Goal: Check status: Check status

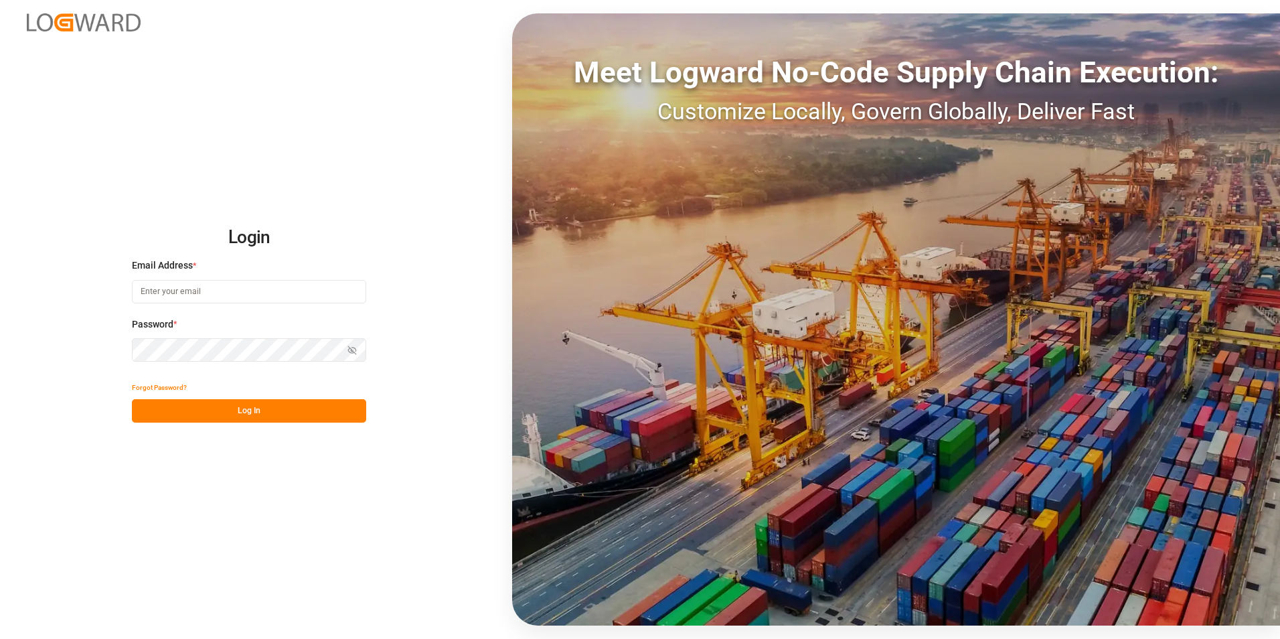
type input "[PERSON_NAME][EMAIL_ADDRESS][DOMAIN_NAME]"
click at [242, 423] on button "Log In" at bounding box center [249, 410] width 234 height 23
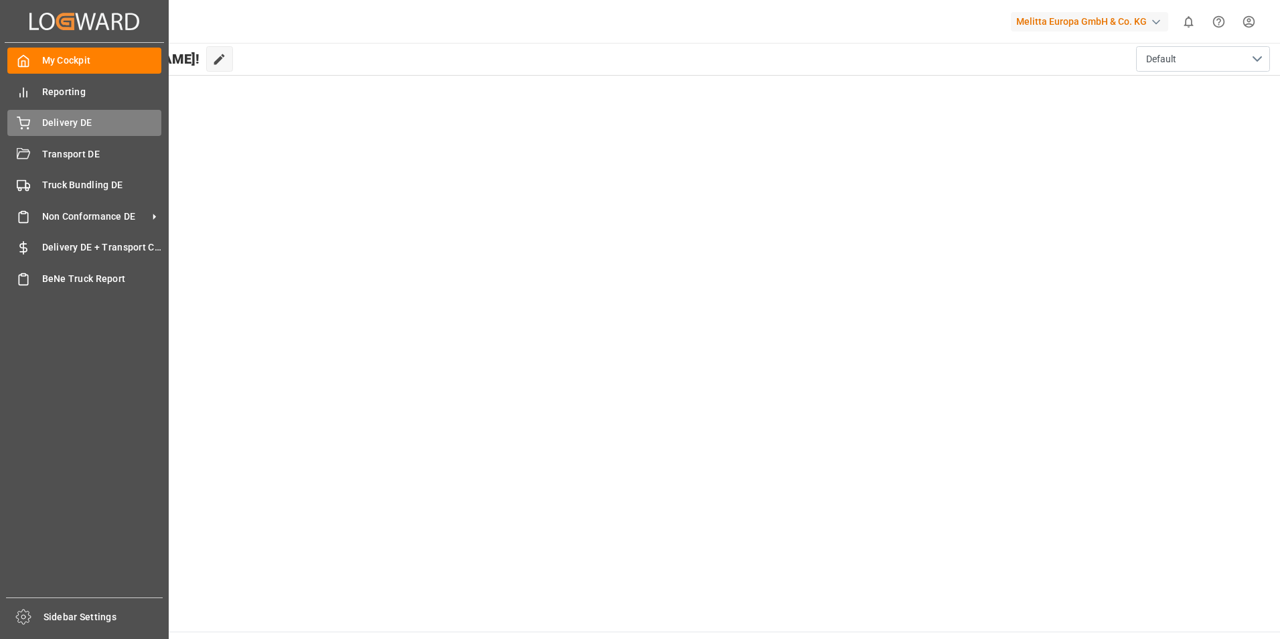
click at [28, 124] on icon at bounding box center [23, 123] width 13 height 13
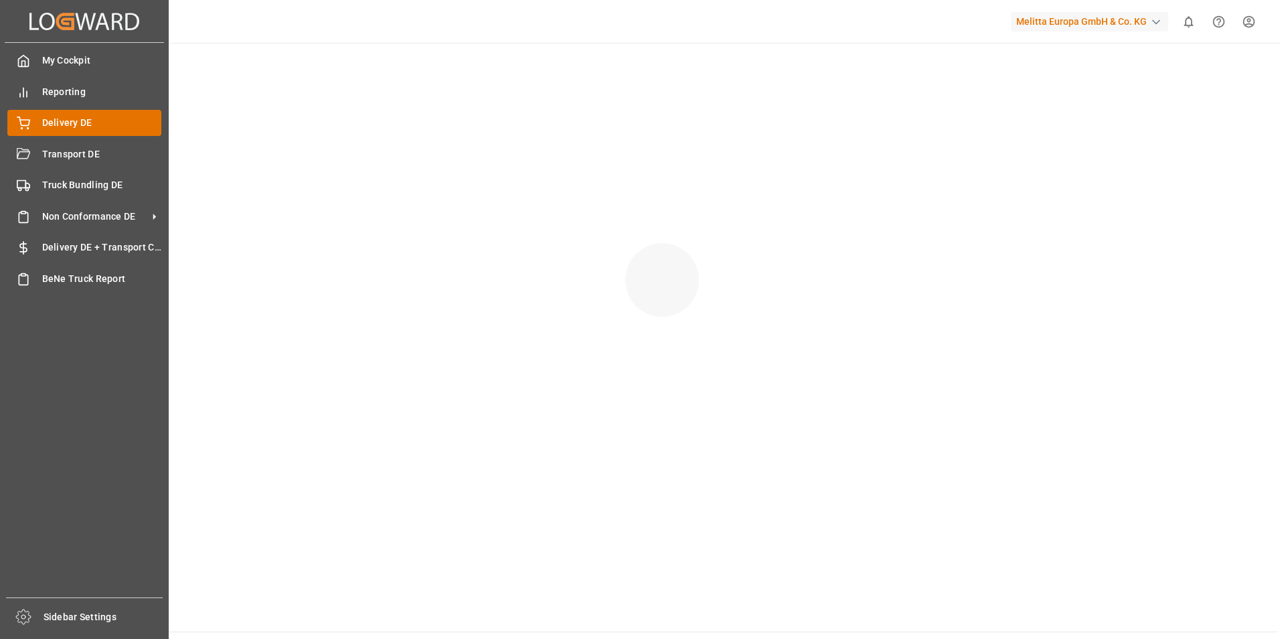
click at [34, 124] on div "Delivery DE Delivery DE" at bounding box center [84, 123] width 154 height 26
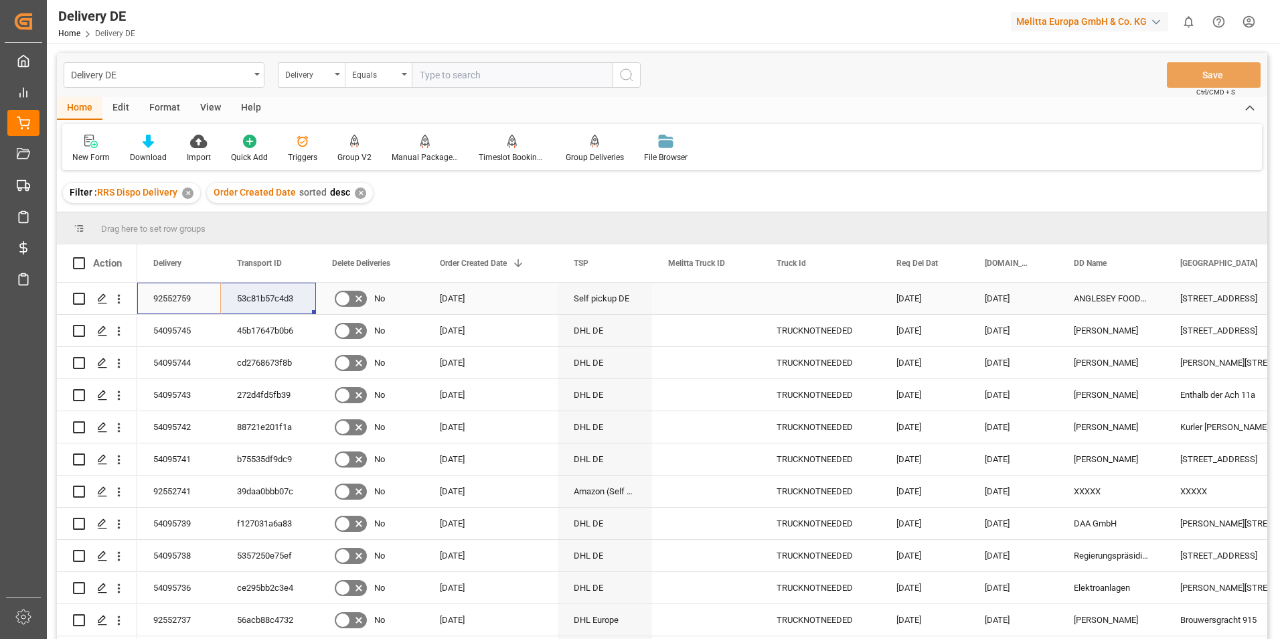
drag, startPoint x: 175, startPoint y: 305, endPoint x: 250, endPoint y: 295, distance: 75.6
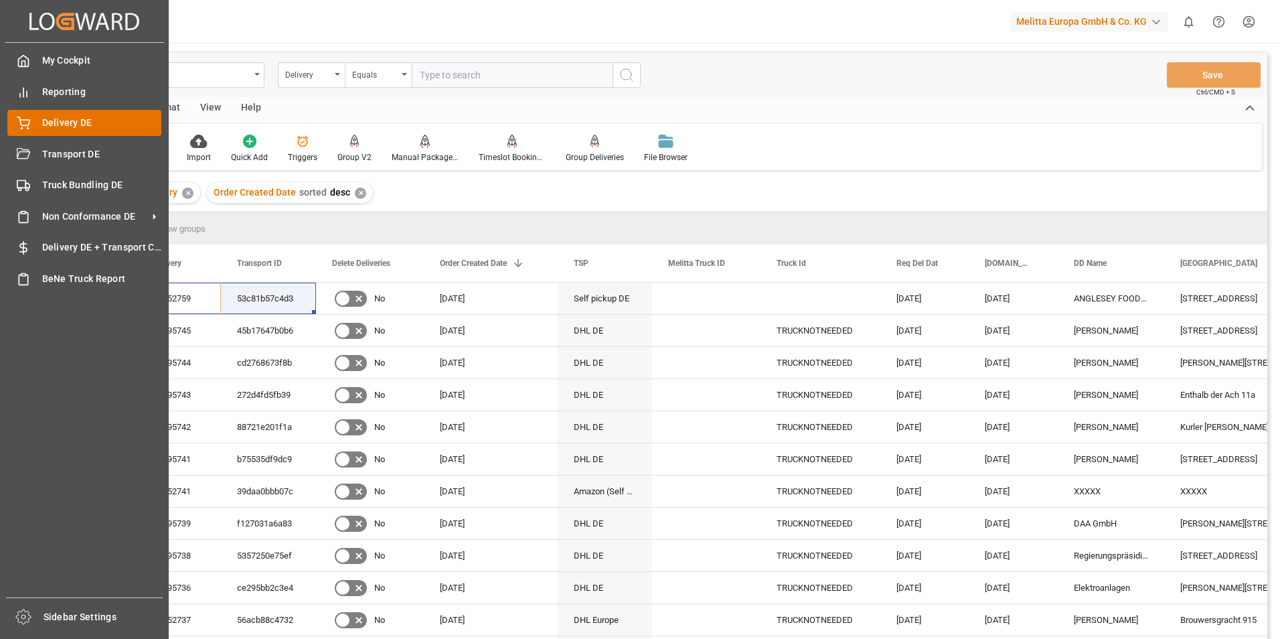
click at [36, 115] on div "Delivery DE Delivery DE" at bounding box center [84, 123] width 154 height 26
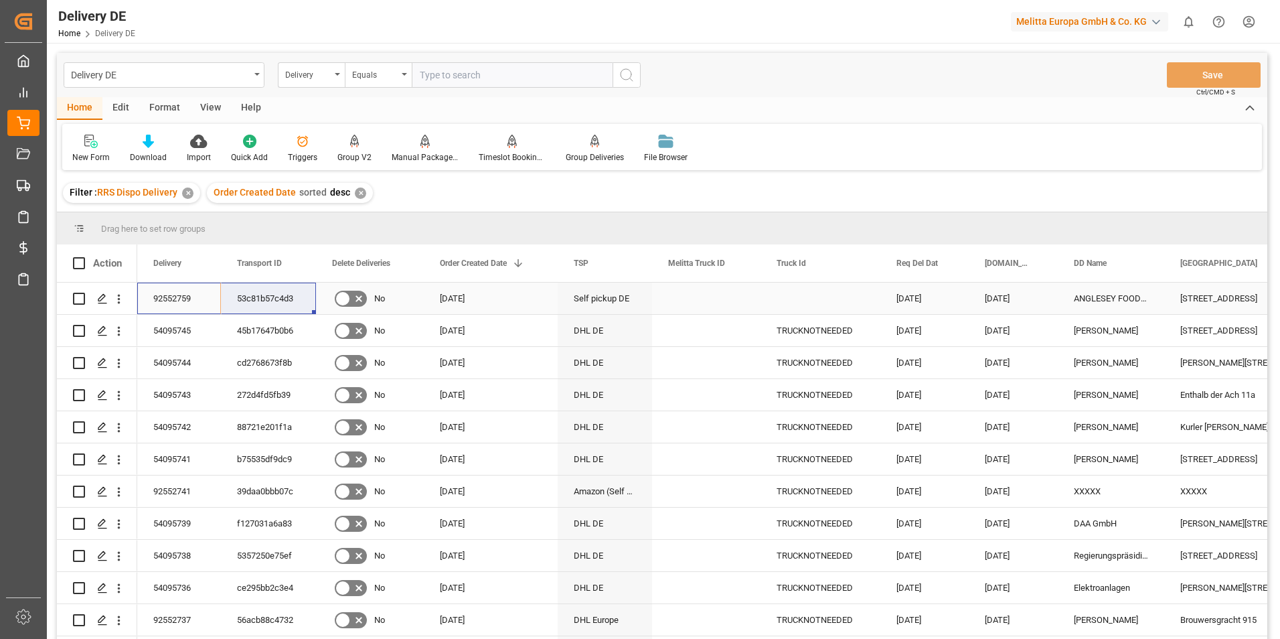
drag, startPoint x: 186, startPoint y: 302, endPoint x: 251, endPoint y: 309, distance: 65.4
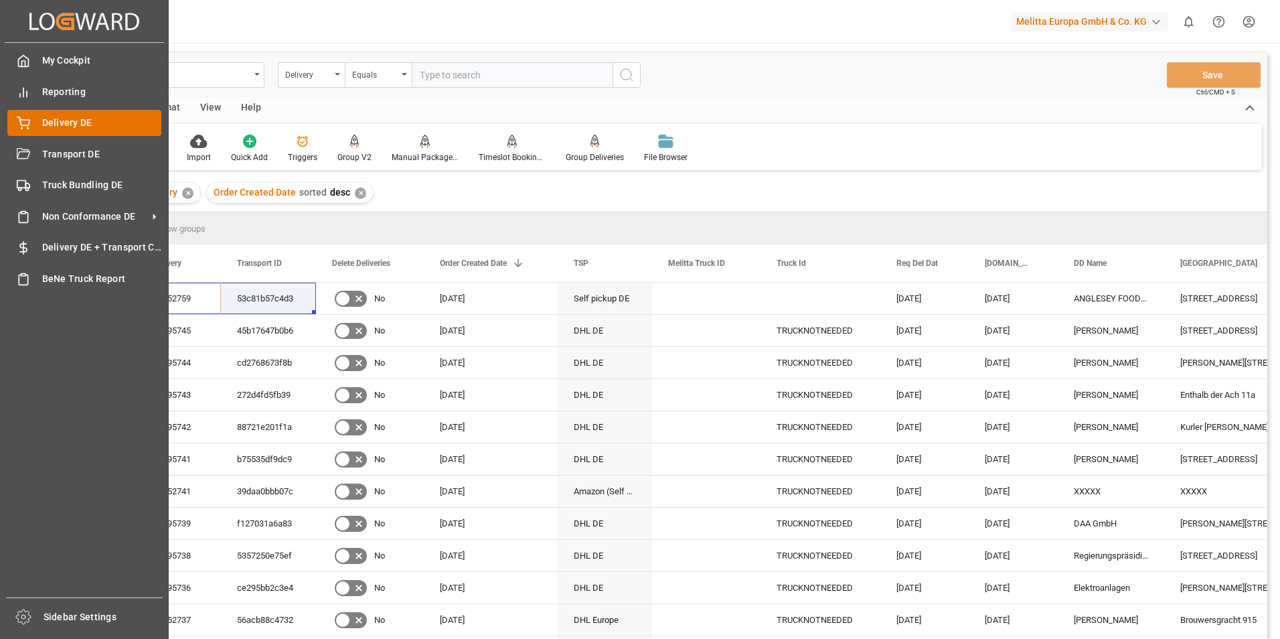
click at [58, 123] on span "Delivery DE" at bounding box center [102, 123] width 120 height 14
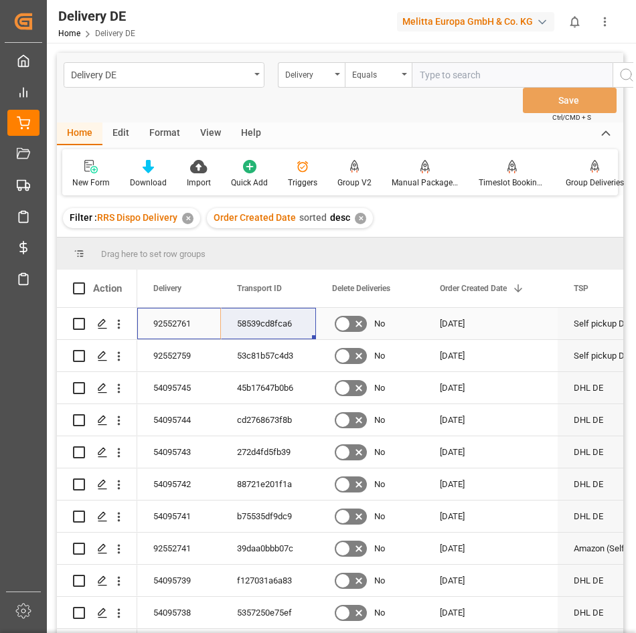
drag, startPoint x: 171, startPoint y: 315, endPoint x: 249, endPoint y: 329, distance: 78.9
